Goal: Transaction & Acquisition: Purchase product/service

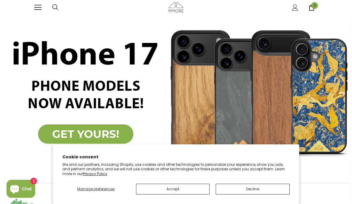
scroll to position [0, 0]
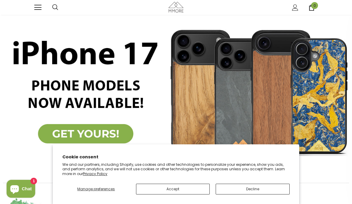
click at [251, 195] on button "Decline" at bounding box center [253, 189] width 74 height 11
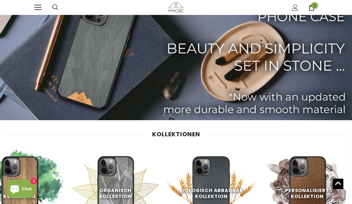
scroll to position [0, 0]
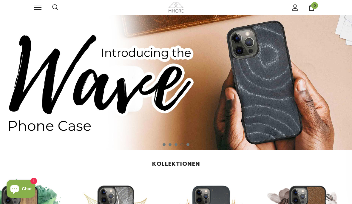
click at [40, 5] on span at bounding box center [37, 5] width 7 height 1
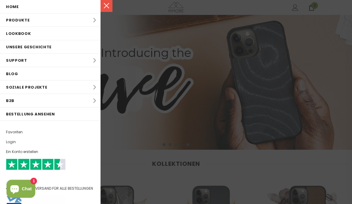
click at [90, 21] on li "Produkte Produkte Alle Produkte Alle Produkte PROBE SETS Bio-Sammlung Holz-Samm…" at bounding box center [50, 19] width 101 height 13
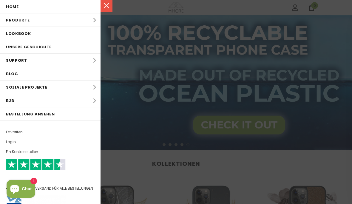
click at [88, 21] on li "Produkte Produkte Alle Produkte Alle Produkte PROBE SETS Bio-Sammlung Holz-Samm…" at bounding box center [50, 19] width 101 height 13
click at [19, 22] on li "Produkte Produkte Alle Produkte Alle Produkte PROBE SETS Bio-Sammlung Holz-Samm…" at bounding box center [50, 19] width 101 height 13
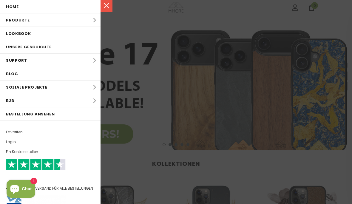
click at [206, 158] on div at bounding box center [176, 102] width 352 height 204
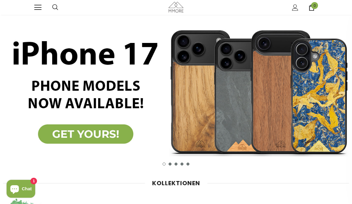
scroll to position [10, 0]
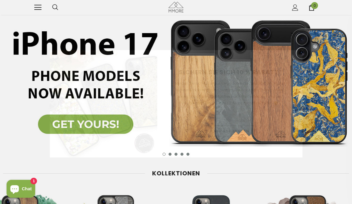
click at [112, 125] on img at bounding box center [103, 103] width 107 height 107
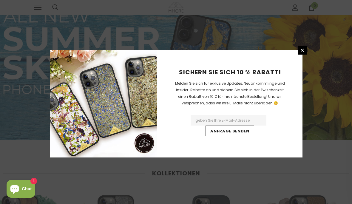
click at [302, 55] on link at bounding box center [302, 50] width 9 height 9
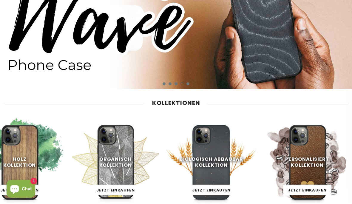
scroll to position [0, 0]
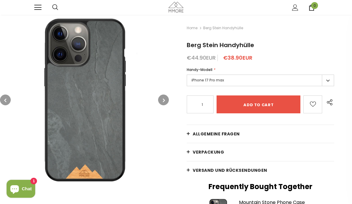
click at [39, 8] on link at bounding box center [37, 7] width 7 height 7
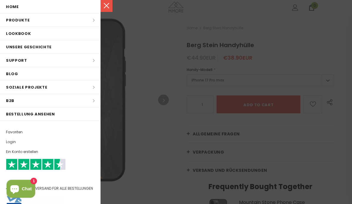
click at [80, 20] on li "Produkte Produkte Alle Produkte Alle Produkte PROBE SETS Bio-Sammlung Holz-Samm…" at bounding box center [50, 19] width 101 height 13
click at [96, 20] on li "Produkte Produkte Alle Produkte Alle Produkte PROBE SETS Bio-Sammlung Holz-Samm…" at bounding box center [50, 19] width 101 height 13
click at [18, 21] on li "Produkte Produkte Alle Produkte Alle Produkte PROBE SETS Bio-Sammlung Holz-Samm…" at bounding box center [50, 19] width 101 height 13
click at [155, 53] on div at bounding box center [176, 102] width 352 height 204
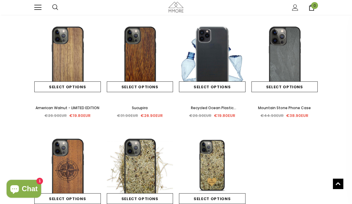
scroll to position [245, 0]
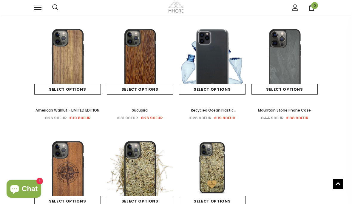
click at [217, 87] on link "Select options" at bounding box center [212, 89] width 67 height 11
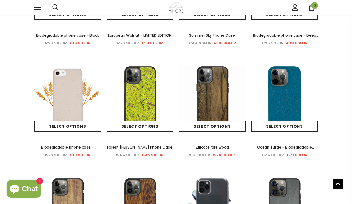
scroll to position [101, 0]
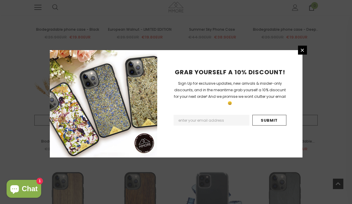
click at [302, 53] on icon at bounding box center [302, 50] width 5 height 5
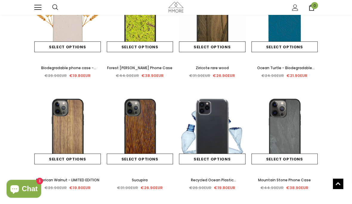
scroll to position [183, 0]
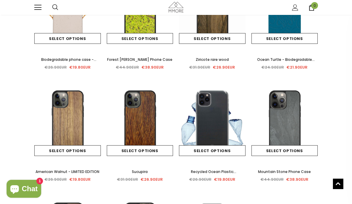
click at [229, 173] on span "Recycled Ocean Plastic Transparent Phone Case" at bounding box center [212, 175] width 47 height 12
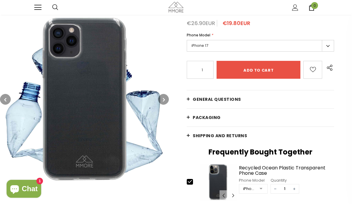
scroll to position [63, 0]
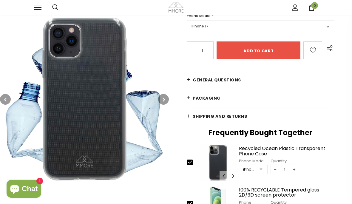
click at [104, 100] on img at bounding box center [84, 99] width 169 height 169
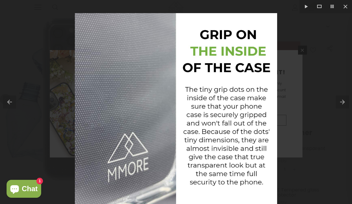
click at [345, 6] on button at bounding box center [345, 6] width 13 height 13
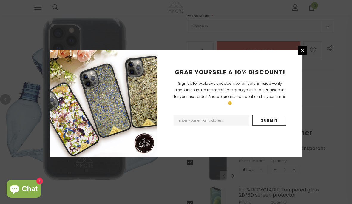
click at [302, 52] on icon at bounding box center [302, 50] width 3 height 3
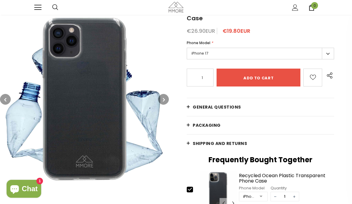
scroll to position [36, 0]
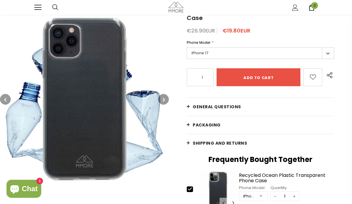
click at [329, 47] on label "iPhone 17" at bounding box center [260, 53] width 147 height 12
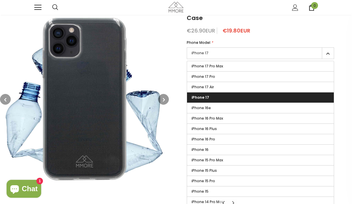
click at [222, 72] on label "iPhone 17 Pro" at bounding box center [260, 77] width 147 height 10
click at [0, 0] on input "iPhone 17 Pro" at bounding box center [0, 0] width 0 height 0
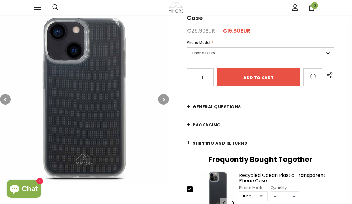
click at [329, 47] on label "iPhone 17 Pro" at bounding box center [260, 53] width 147 height 12
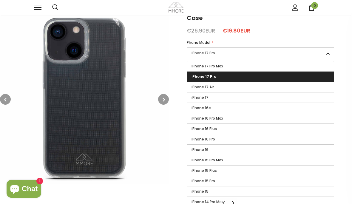
click at [204, 95] on span "iPhone 17" at bounding box center [200, 97] width 17 height 5
click at [0, 0] on input "iPhone 17" at bounding box center [0, 0] width 0 height 0
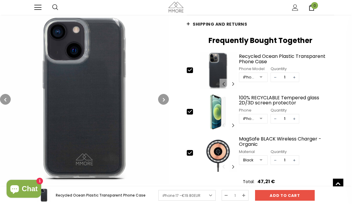
scroll to position [156, 0]
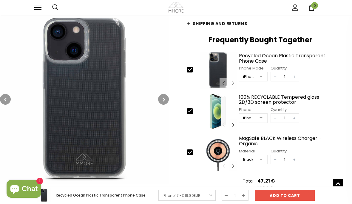
click at [161, 101] on button "button" at bounding box center [163, 99] width 11 height 11
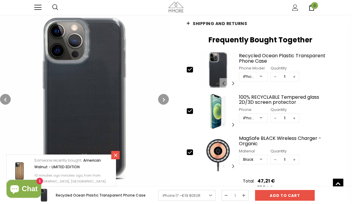
click at [166, 96] on button "button" at bounding box center [163, 99] width 11 height 11
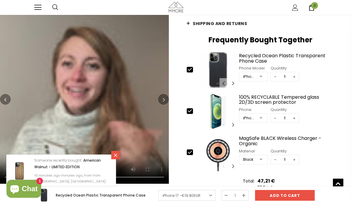
click at [163, 100] on icon "button" at bounding box center [164, 100] width 2 height 6
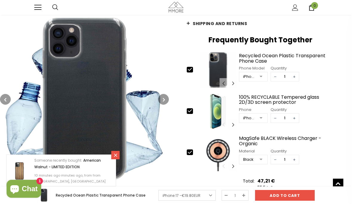
click at [165, 101] on icon "button" at bounding box center [164, 100] width 2 height 6
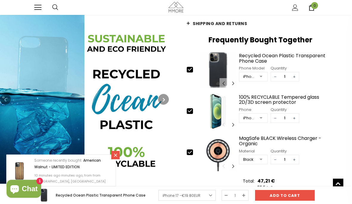
click at [167, 99] on button "button" at bounding box center [163, 99] width 11 height 11
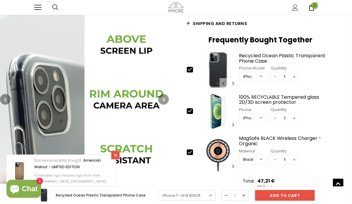
click at [163, 101] on icon "button" at bounding box center [164, 100] width 2 height 6
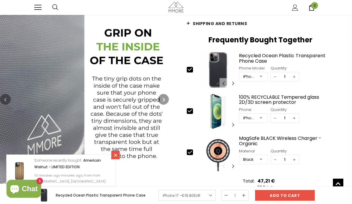
click at [163, 99] on icon "button" at bounding box center [164, 100] width 2 height 6
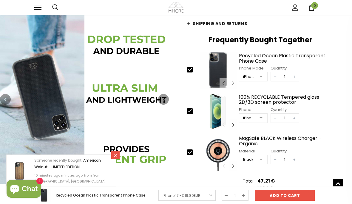
click at [164, 98] on icon "button" at bounding box center [164, 100] width 2 height 6
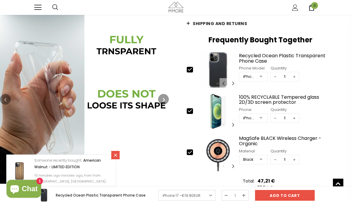
click at [163, 94] on button "button" at bounding box center [163, 99] width 11 height 11
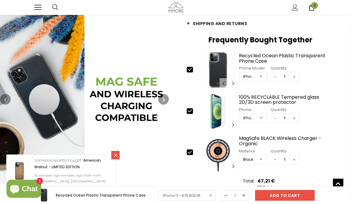
click at [163, 98] on icon "button" at bounding box center [164, 100] width 2 height 6
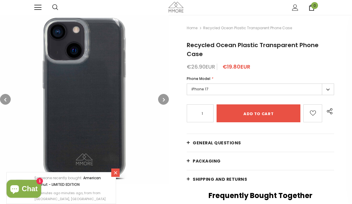
scroll to position [87, 0]
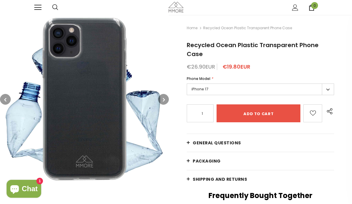
click at [188, 135] on link "General Questions" at bounding box center [260, 143] width 147 height 18
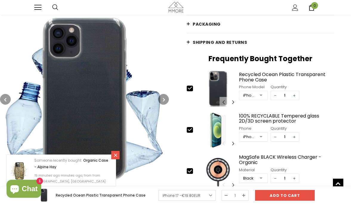
scroll to position [841, 0]
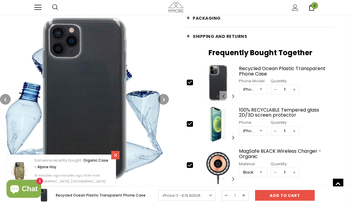
click at [286, 107] on div "100% RECYCLABLE Tempered glass 2D/3D screen protector" at bounding box center [286, 112] width 95 height 10
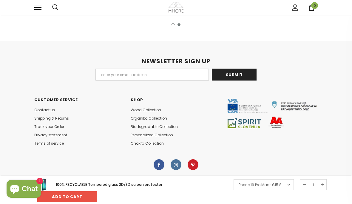
scroll to position [1449, 0]
